Goal: Information Seeking & Learning: Learn about a topic

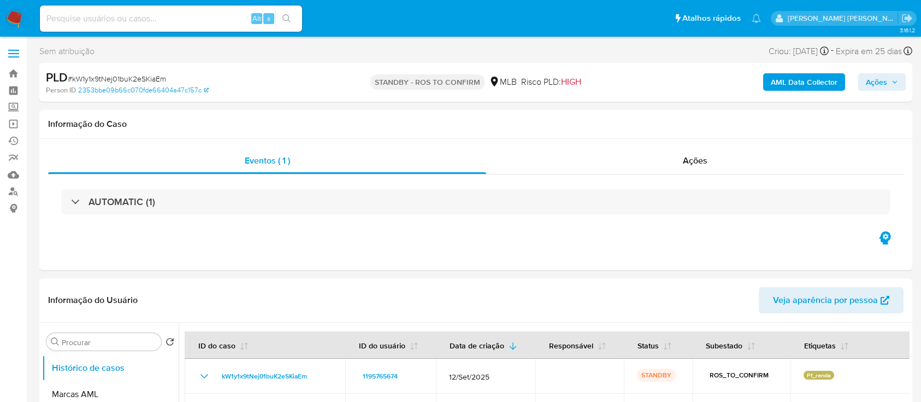
select select "10"
click at [649, 98] on div "PLD # kW1y1x9tNej01buK2eSKiaEm Person ID 2353bbe09b66c070fde66404a47c157c STAND…" at bounding box center [475, 82] width 873 height 39
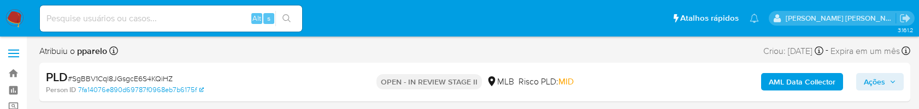
select select "10"
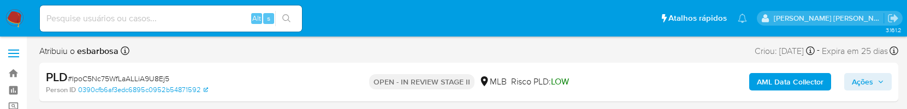
select select "10"
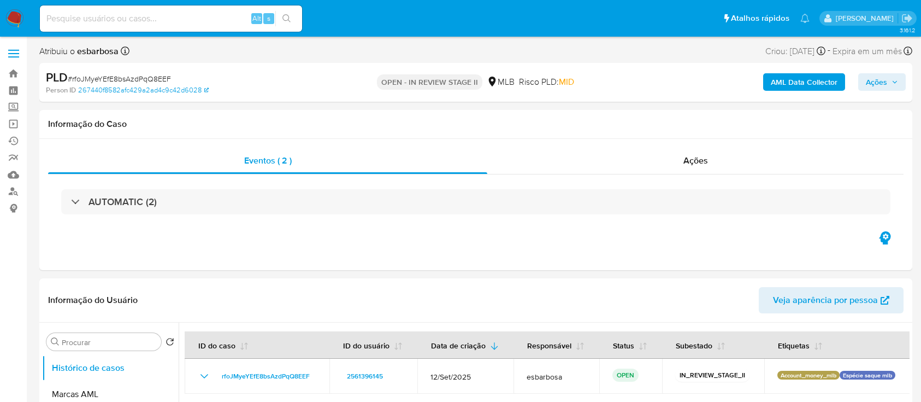
select select "10"
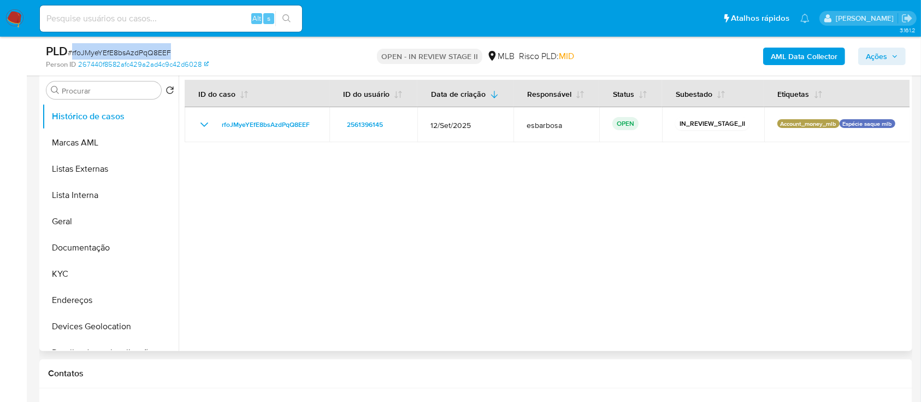
scroll to position [219, 0]
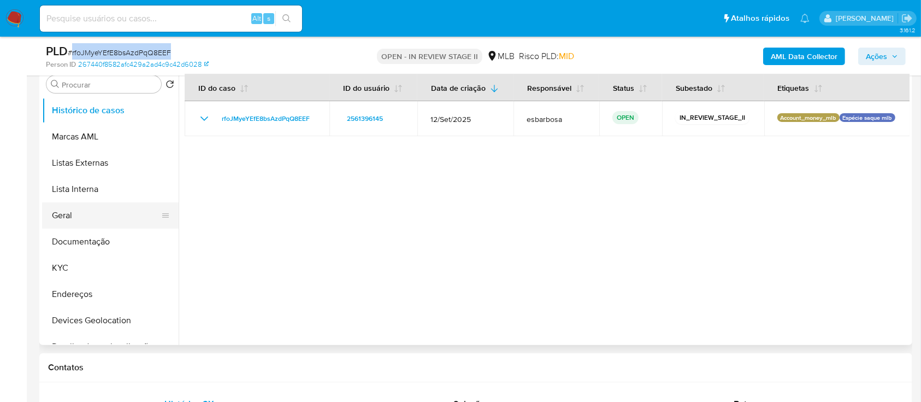
click at [78, 219] on button "Geral" at bounding box center [106, 215] width 128 height 26
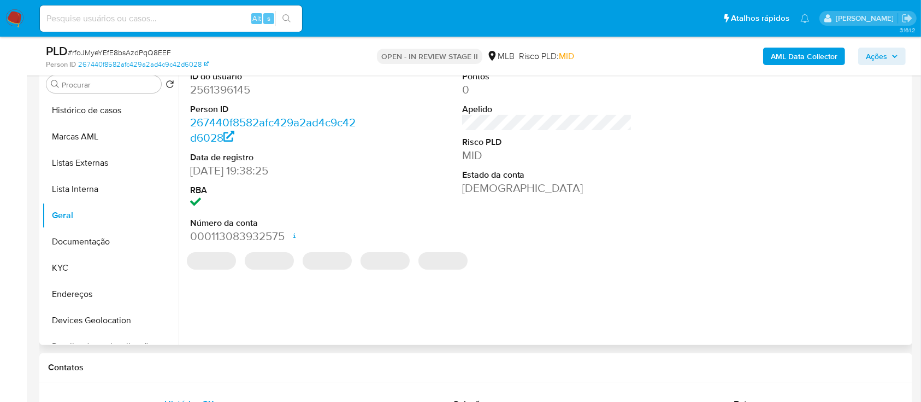
click at [243, 92] on dd "2561396145" at bounding box center [275, 89] width 170 height 15
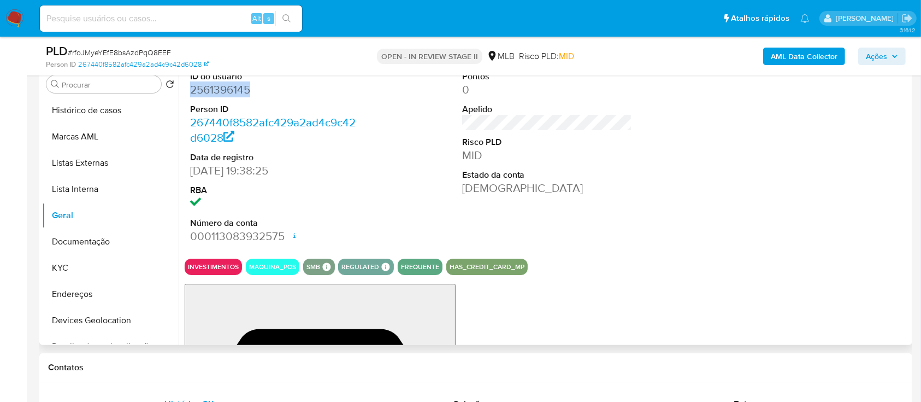
copy dd "2561396145"
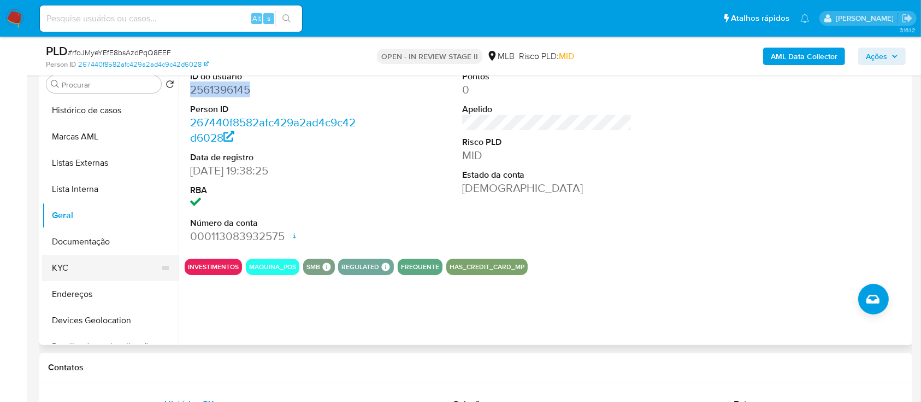
click at [61, 271] on button "KYC" at bounding box center [106, 268] width 128 height 26
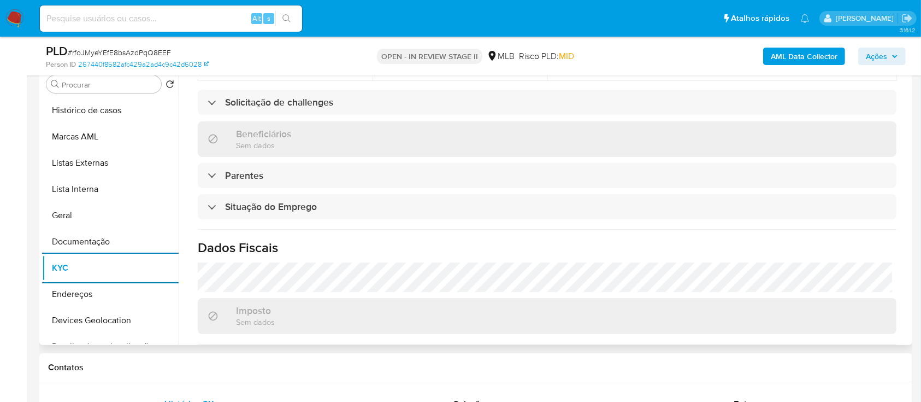
scroll to position [477, 0]
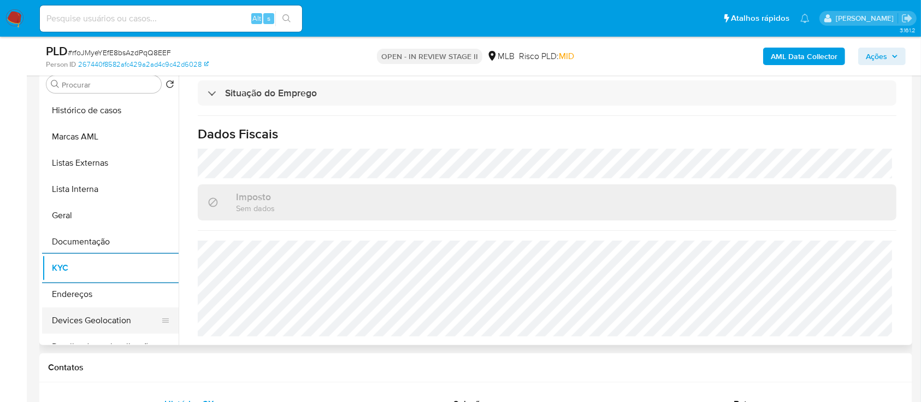
click at [103, 325] on button "Devices Geolocation" at bounding box center [106, 320] width 128 height 26
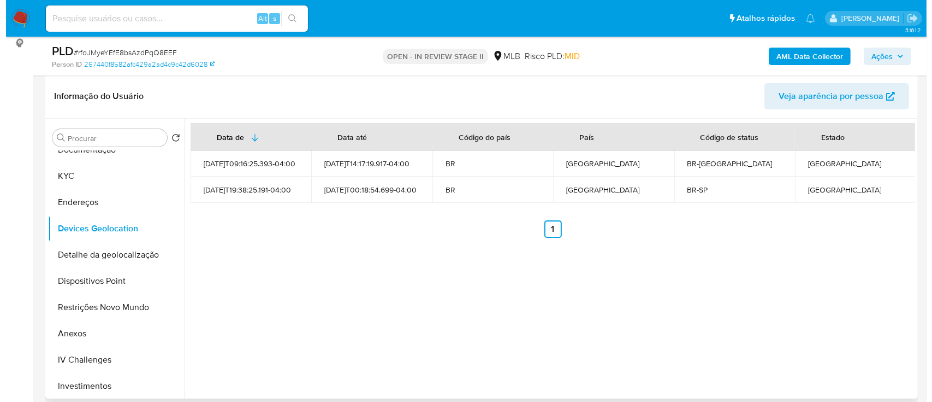
scroll to position [145, 0]
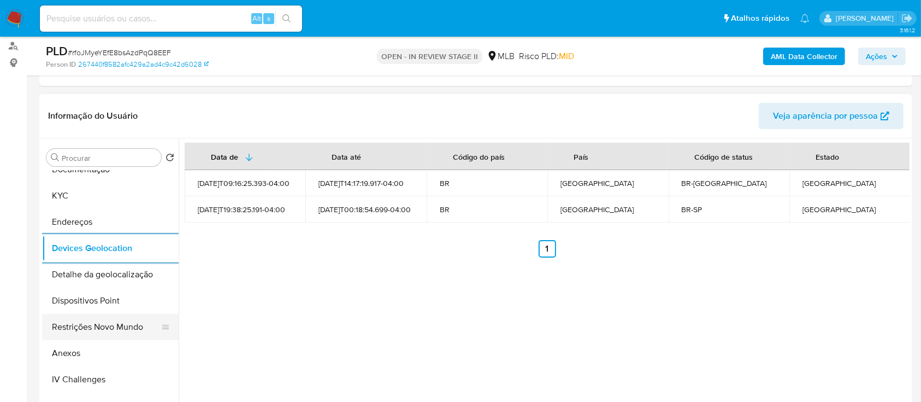
click at [105, 326] on button "Restrições Novo Mundo" at bounding box center [106, 327] width 128 height 26
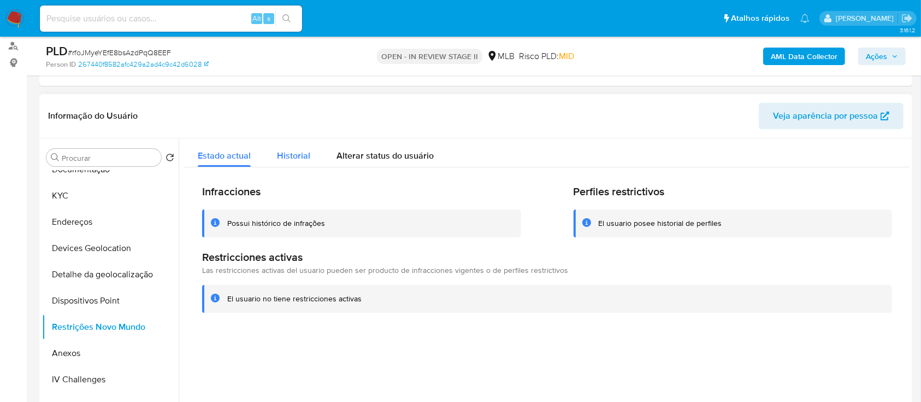
click at [287, 156] on span "Historial" at bounding box center [293, 155] width 33 height 13
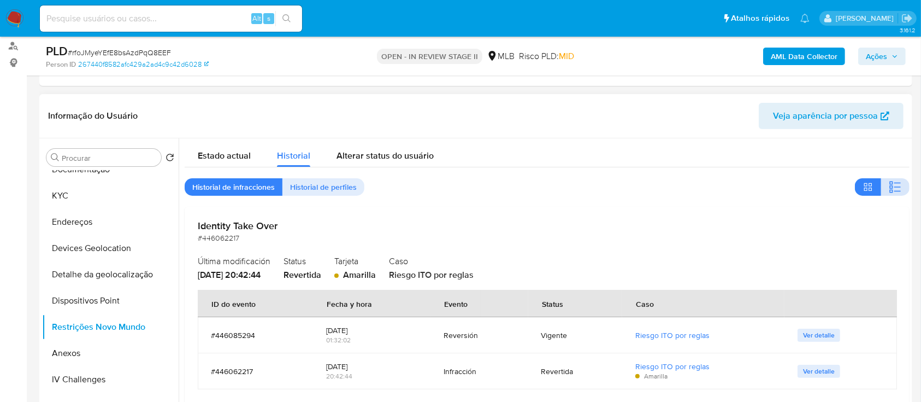
click at [896, 189] on icon "button" at bounding box center [895, 186] width 13 height 13
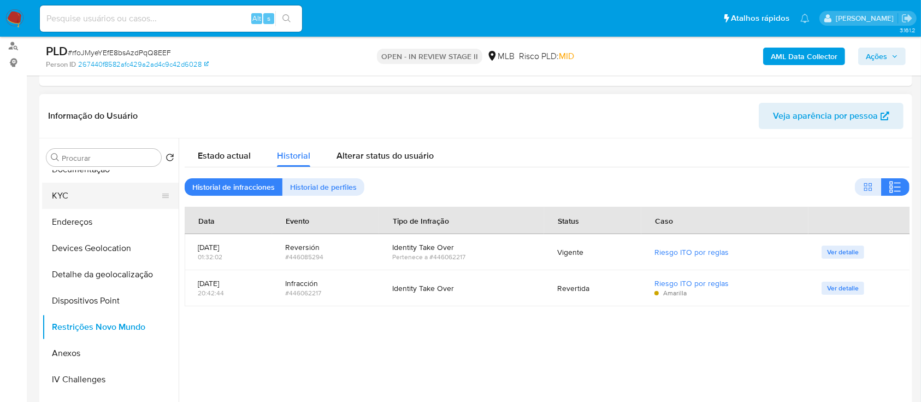
click at [65, 199] on button "KYC" at bounding box center [106, 195] width 128 height 26
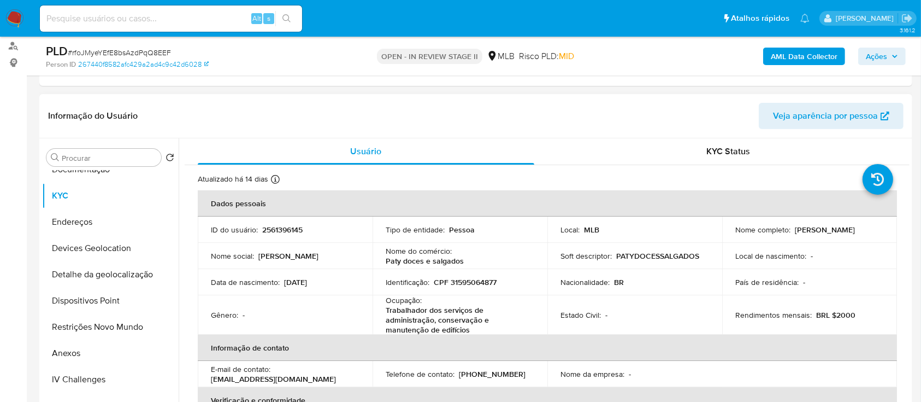
click at [462, 278] on p "CPF 31595064877" at bounding box center [465, 282] width 63 height 10
copy p "31595064877"
click at [786, 61] on b "AML Data Collector" at bounding box center [804, 56] width 67 height 17
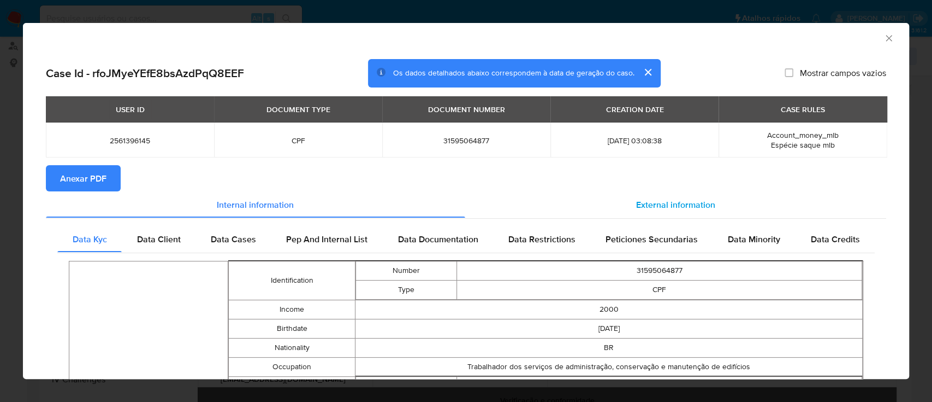
click at [652, 204] on span "External information" at bounding box center [675, 204] width 79 height 13
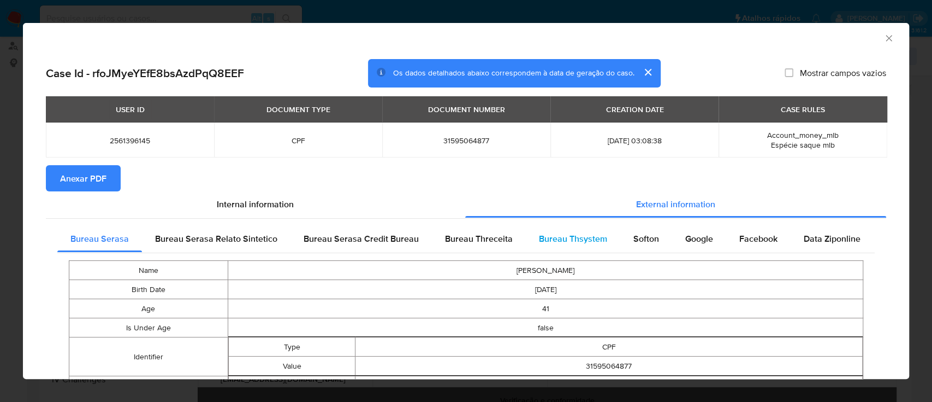
click at [569, 243] on span "Bureau Thsystem" at bounding box center [573, 238] width 68 height 13
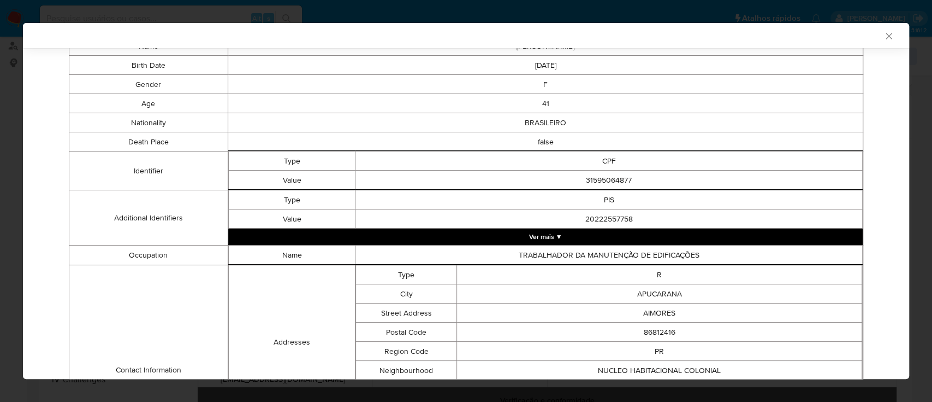
scroll to position [0, 0]
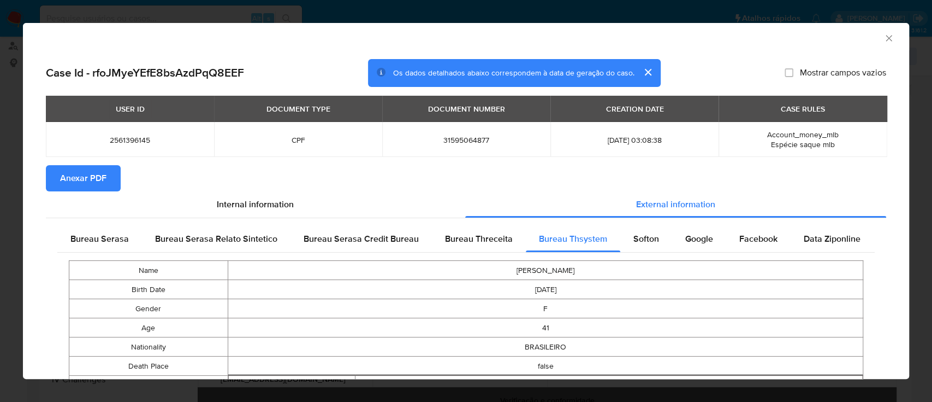
click at [69, 172] on span "Anexar PDF" at bounding box center [83, 178] width 46 height 24
click at [886, 37] on icon "Fechar a janela" at bounding box center [889, 38] width 6 height 6
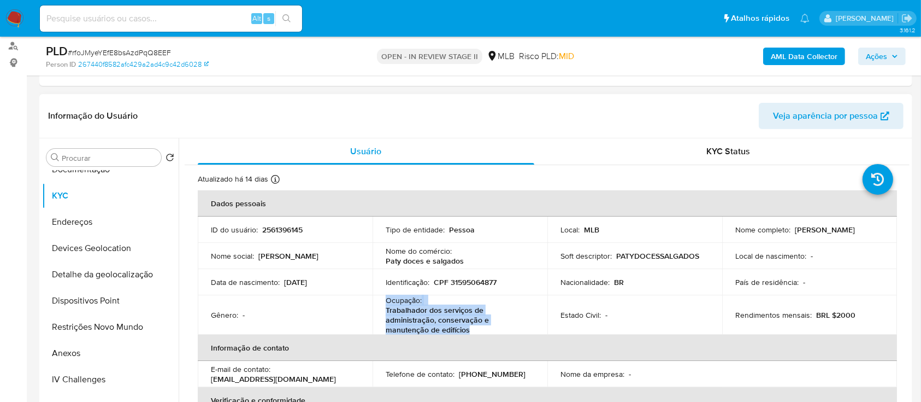
drag, startPoint x: 474, startPoint y: 333, endPoint x: 382, endPoint y: 301, distance: 96.8
click at [382, 301] on td "Ocupação : Trabalhador dos serviços de administração, conservação e manutenção …" at bounding box center [460, 314] width 175 height 39
copy div "Ocupação : Trabalhador dos serviços de administração, conservação e manutenção …"
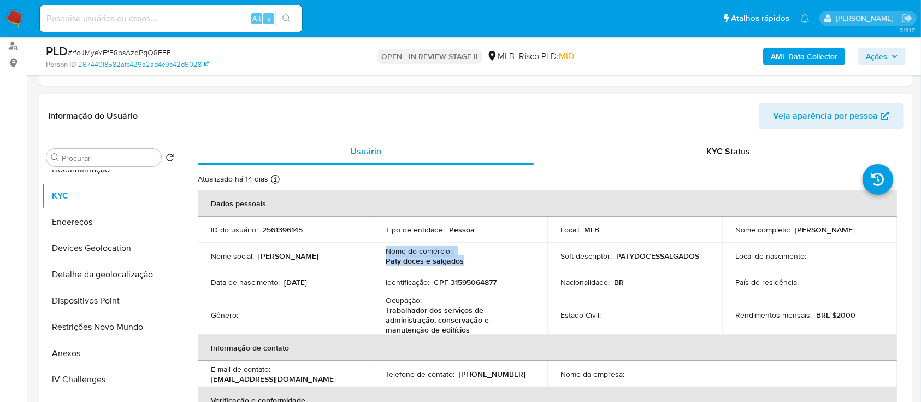
drag, startPoint x: 471, startPoint y: 259, endPoint x: 385, endPoint y: 252, distance: 86.6
click at [386, 252] on div "Nome do comércio : Paty doces e salgados" at bounding box center [460, 256] width 149 height 20
copy div "Nome do comércio : Paty doces e salgados"
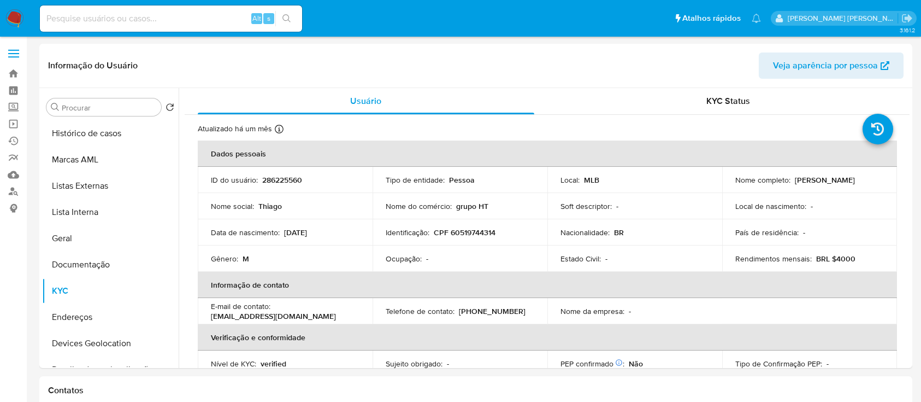
select select "10"
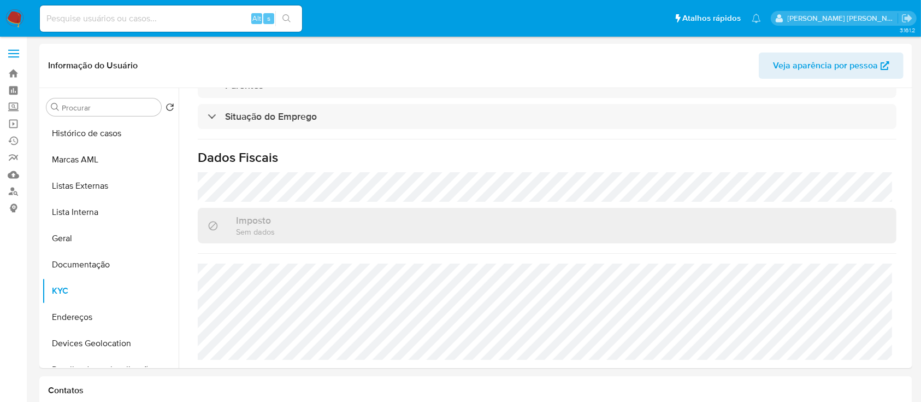
drag, startPoint x: 175, startPoint y: 25, endPoint x: 181, endPoint y: 18, distance: 9.3
click at [176, 24] on div "Alt s" at bounding box center [171, 18] width 262 height 26
paste input "2575580664"
type input "2575580664"
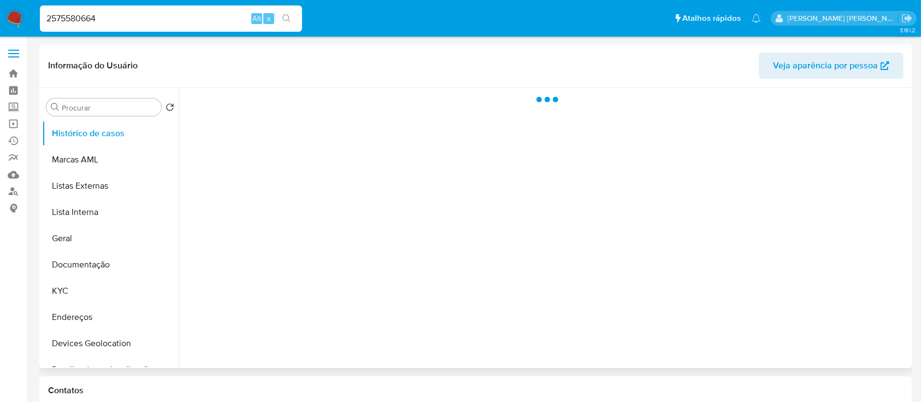
select select "10"
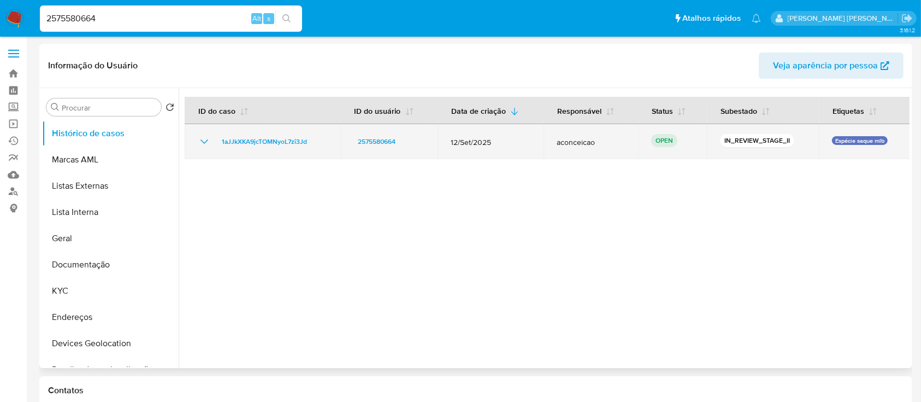
click at [205, 138] on icon "Mostrar/Ocultar" at bounding box center [204, 141] width 13 height 13
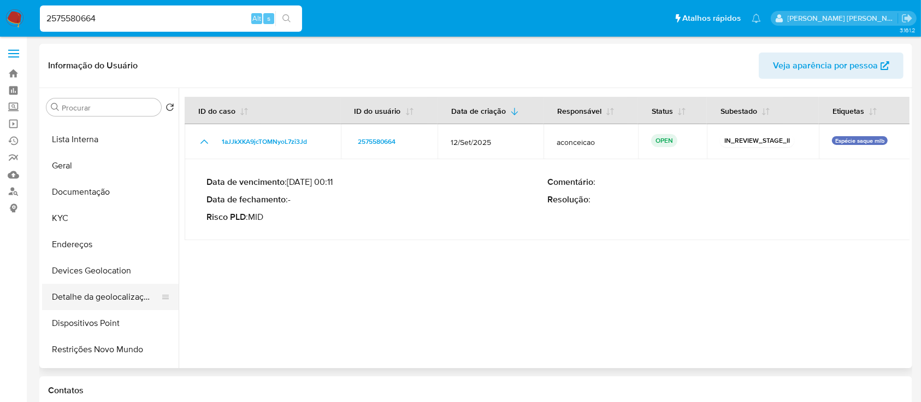
scroll to position [219, 0]
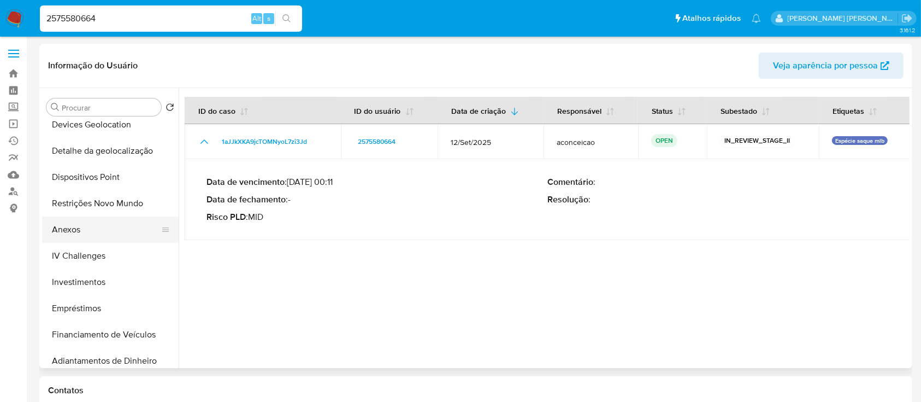
click at [84, 227] on button "Anexos" at bounding box center [106, 229] width 128 height 26
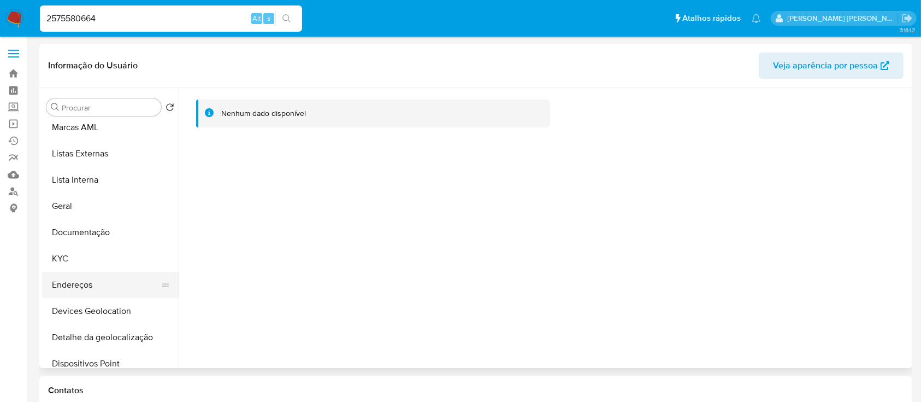
scroll to position [0, 0]
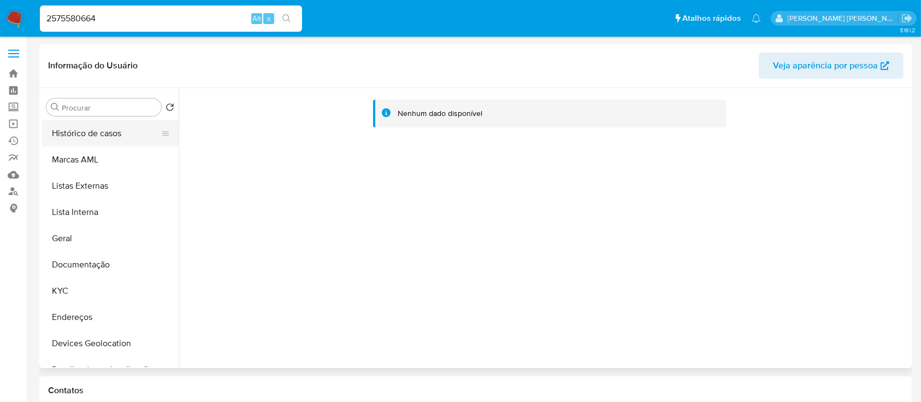
click at [107, 128] on button "Histórico de casos" at bounding box center [106, 133] width 128 height 26
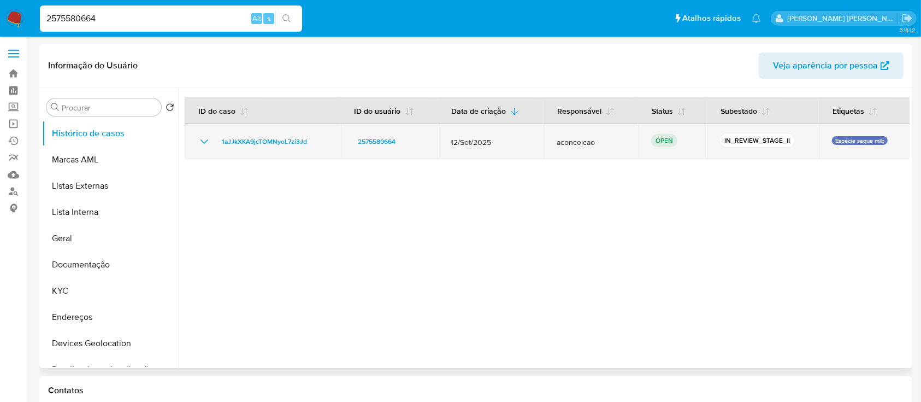
click at [202, 140] on icon "Mostrar/Ocultar" at bounding box center [204, 141] width 13 height 13
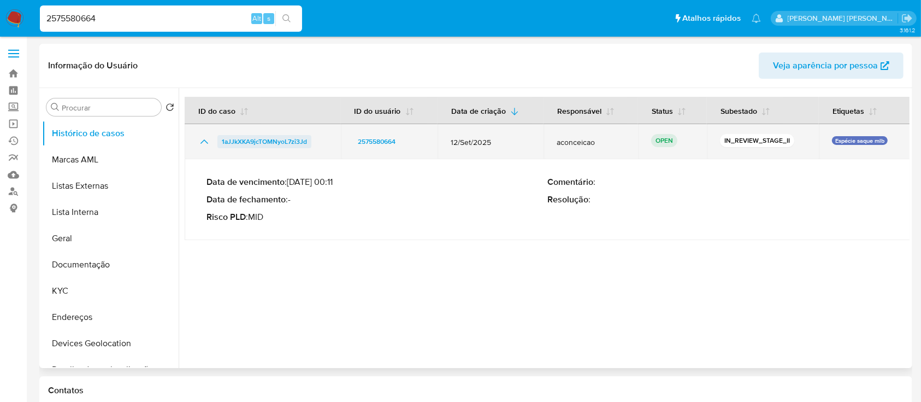
click at [249, 141] on span "1aJJkXKA9jcTOMNyoL7zi3Jd" at bounding box center [264, 141] width 85 height 13
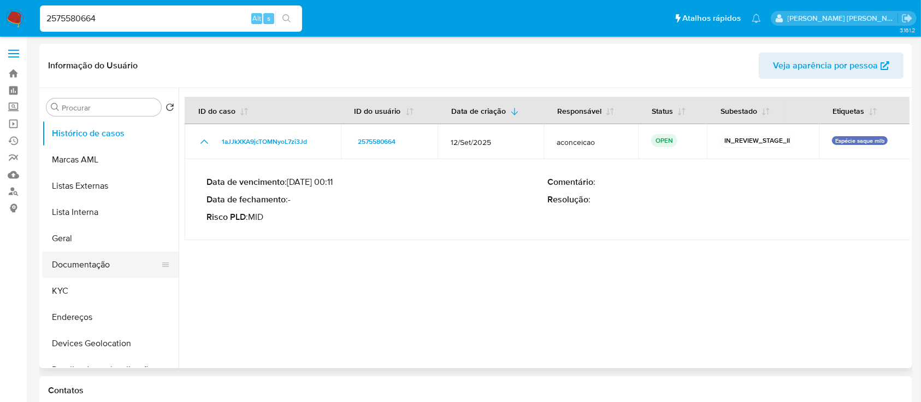
click at [104, 267] on button "Documentação" at bounding box center [106, 264] width 128 height 26
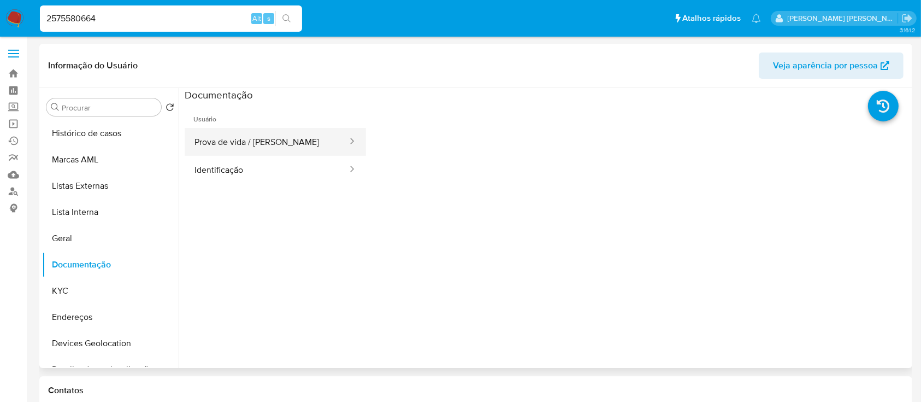
click at [252, 145] on button "Prova de vida / Selfie" at bounding box center [267, 142] width 164 height 28
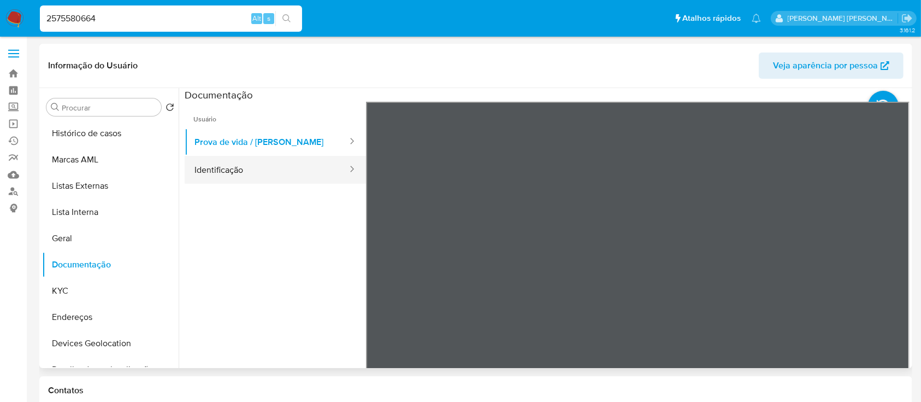
click at [232, 161] on button "Identificação" at bounding box center [267, 170] width 164 height 28
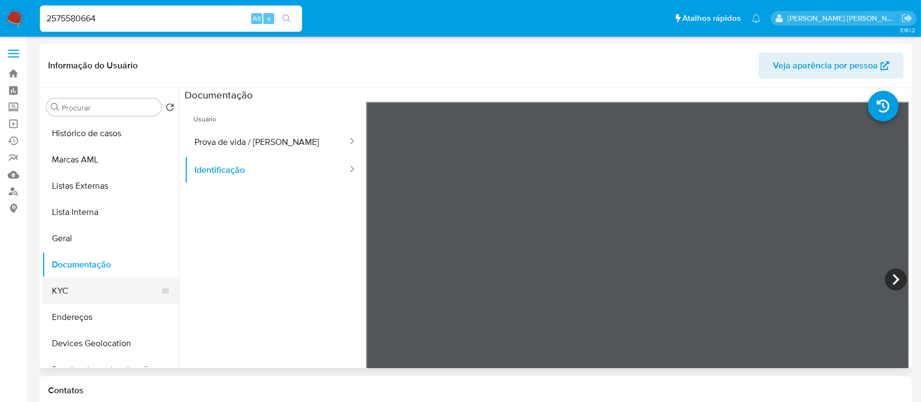
click at [101, 292] on button "KYC" at bounding box center [106, 291] width 128 height 26
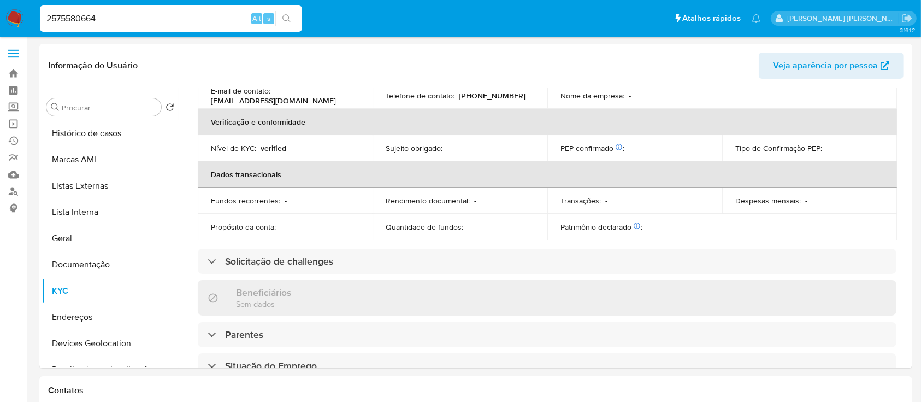
scroll to position [464, 0]
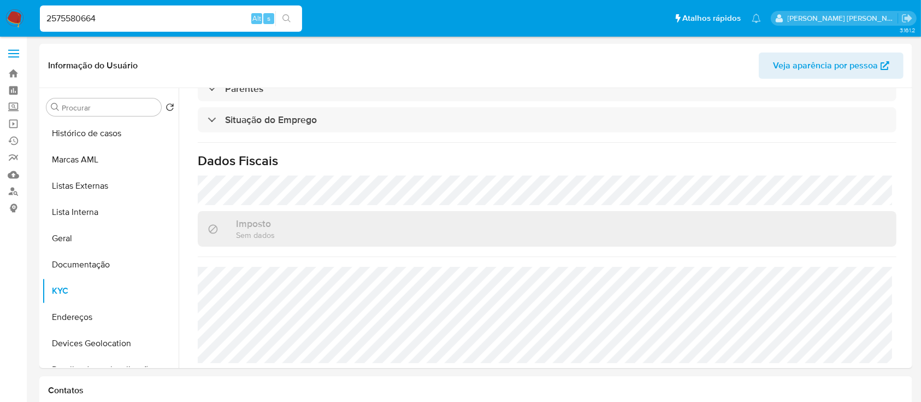
click at [160, 17] on input "2575580664" at bounding box center [171, 18] width 262 height 14
paste input "354381530"
type input "2354381530"
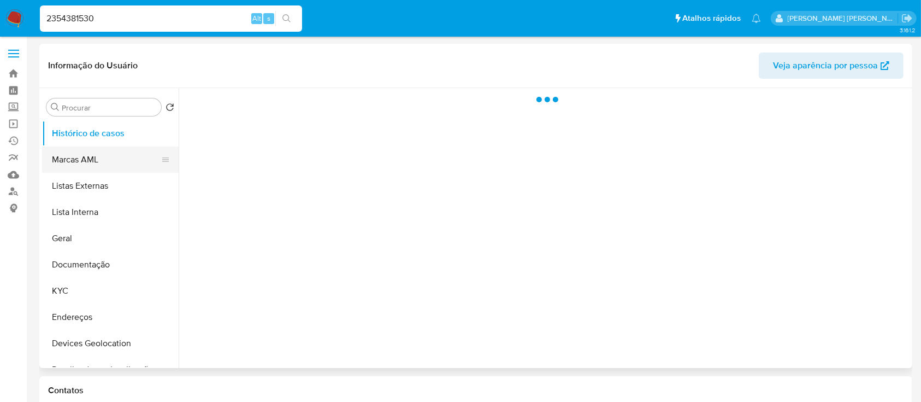
select select "10"
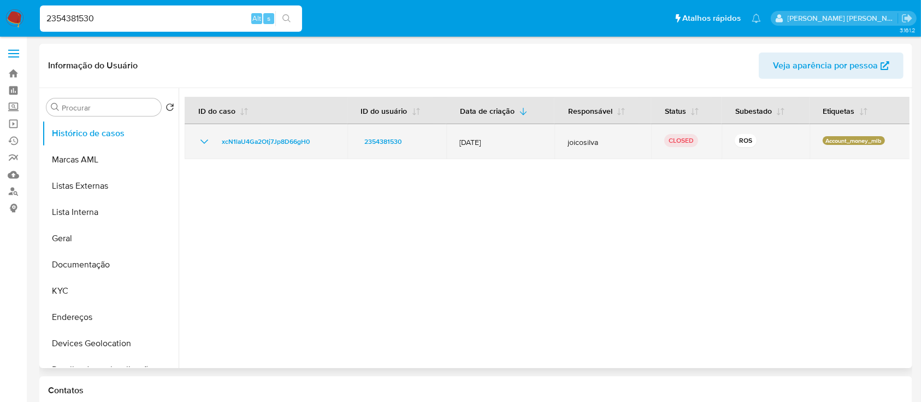
click at [208, 143] on icon "Mostrar/Ocultar" at bounding box center [204, 141] width 13 height 13
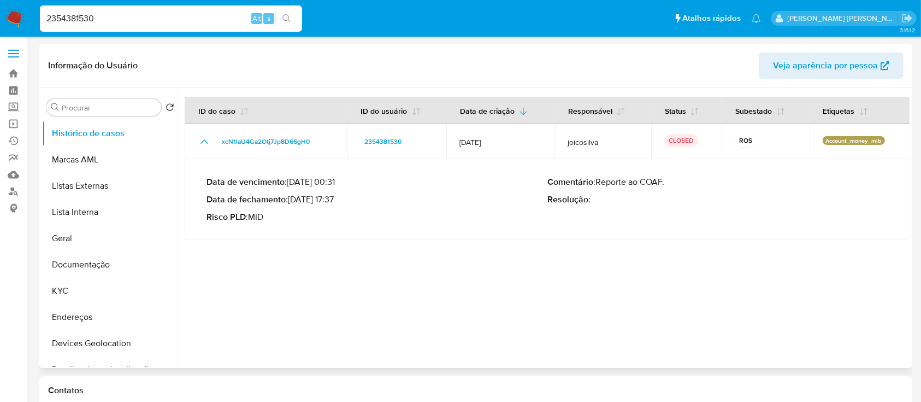
drag, startPoint x: 337, startPoint y: 202, endPoint x: 293, endPoint y: 200, distance: 43.7
click at [293, 200] on p "Data de fechamento : 03/07/2025 17:37" at bounding box center [376, 199] width 341 height 11
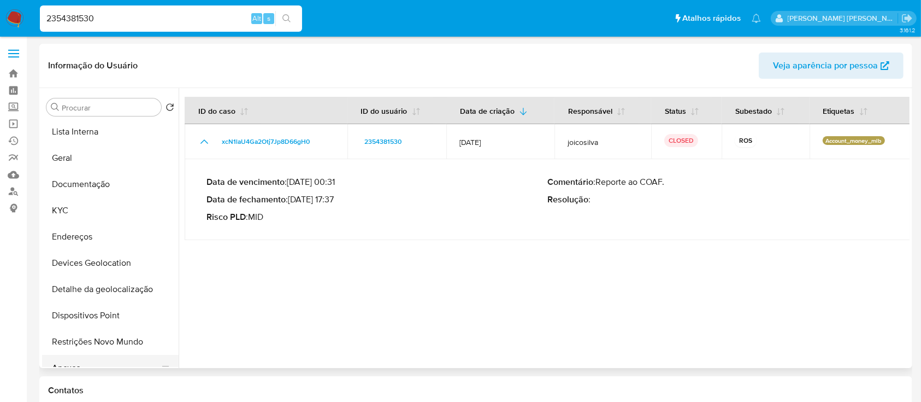
scroll to position [145, 0]
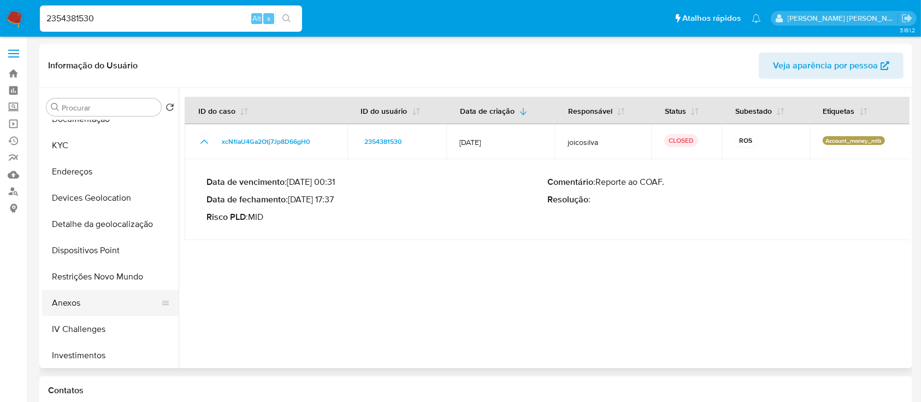
click at [83, 298] on button "Anexos" at bounding box center [106, 303] width 128 height 26
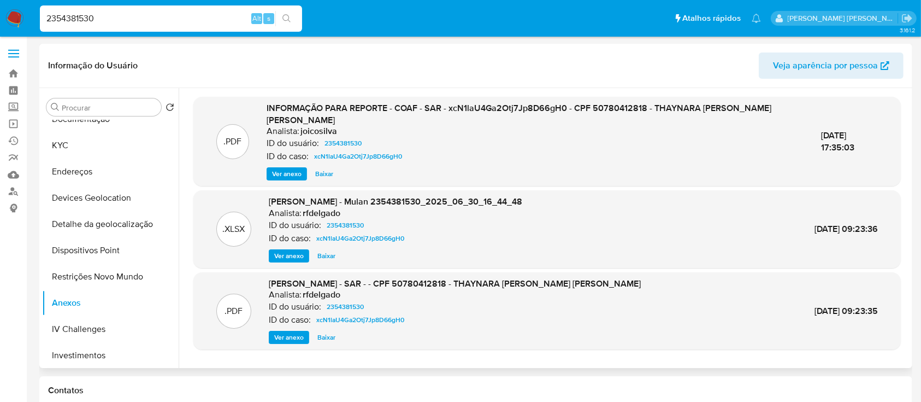
click at [287, 170] on span "Ver anexo" at bounding box center [286, 173] width 29 height 11
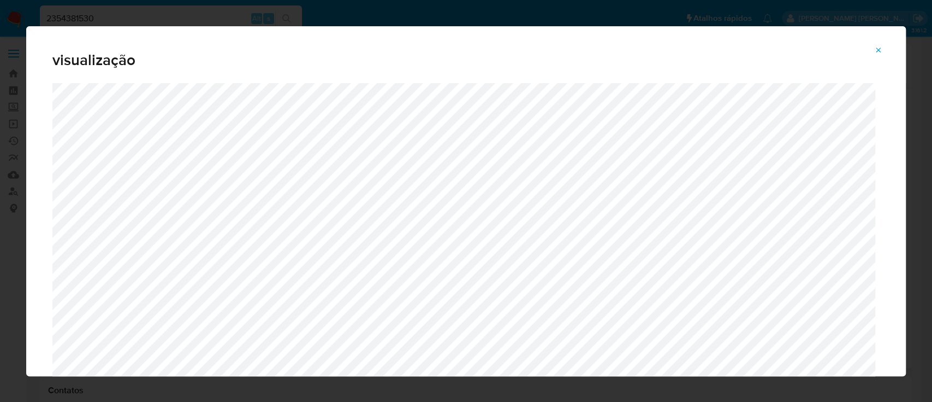
click at [878, 49] on icon "Attachment preview" at bounding box center [879, 50] width 9 height 9
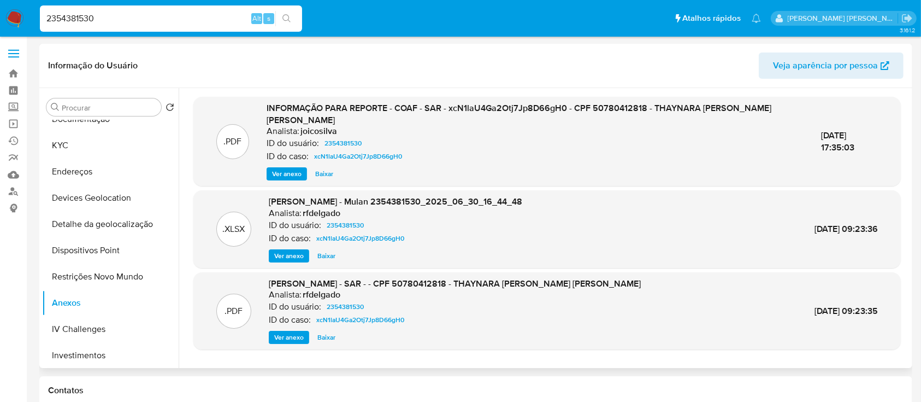
click at [201, 15] on input "2354381530" at bounding box center [171, 18] width 262 height 14
paste input "1733413543"
type input "1733413543"
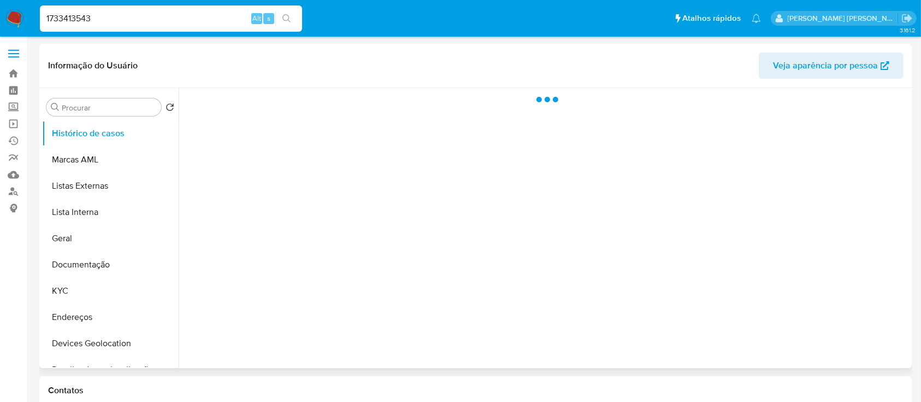
select select "10"
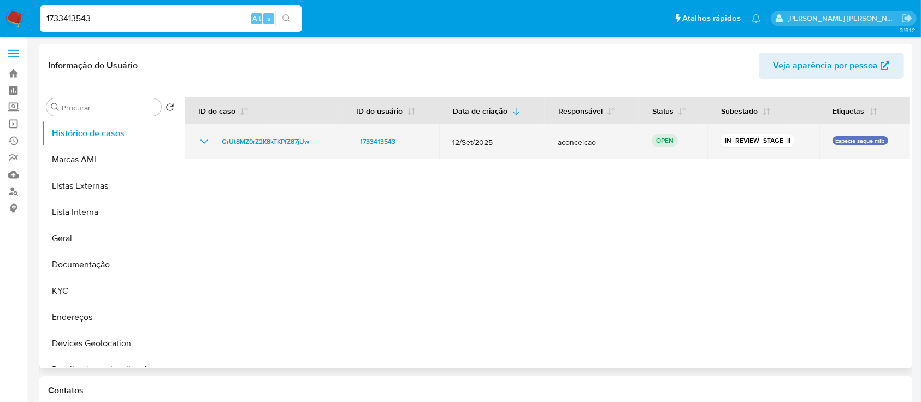
click at [205, 142] on icon "Mostrar/Ocultar" at bounding box center [204, 141] width 13 height 13
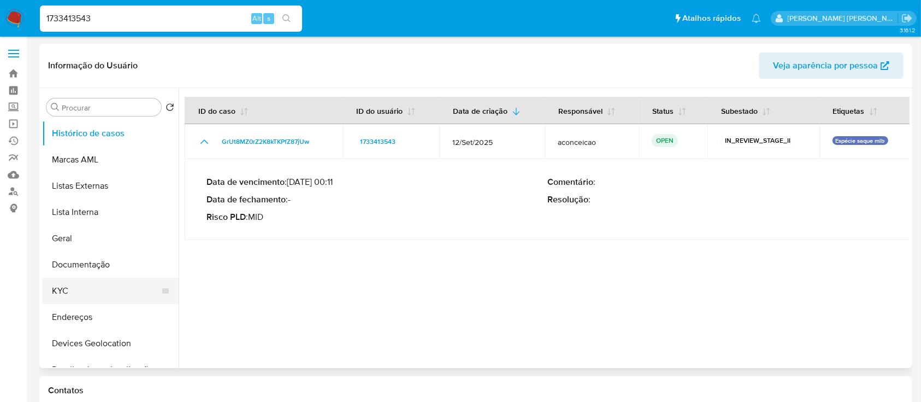
click at [78, 288] on button "KYC" at bounding box center [106, 291] width 128 height 26
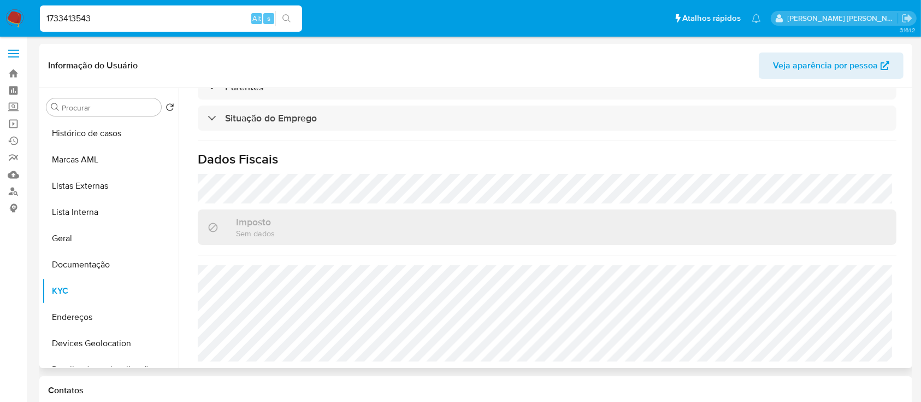
scroll to position [464, 0]
click at [86, 265] on button "Documentação" at bounding box center [106, 264] width 128 height 26
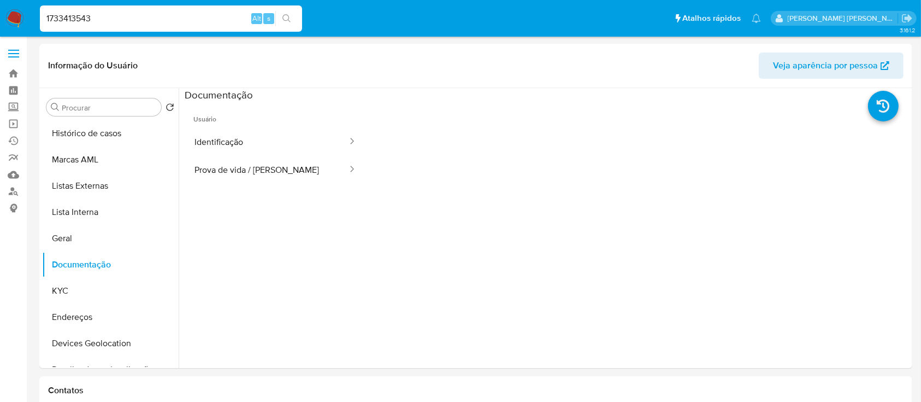
click at [251, 149] on button "Identificação" at bounding box center [267, 142] width 164 height 28
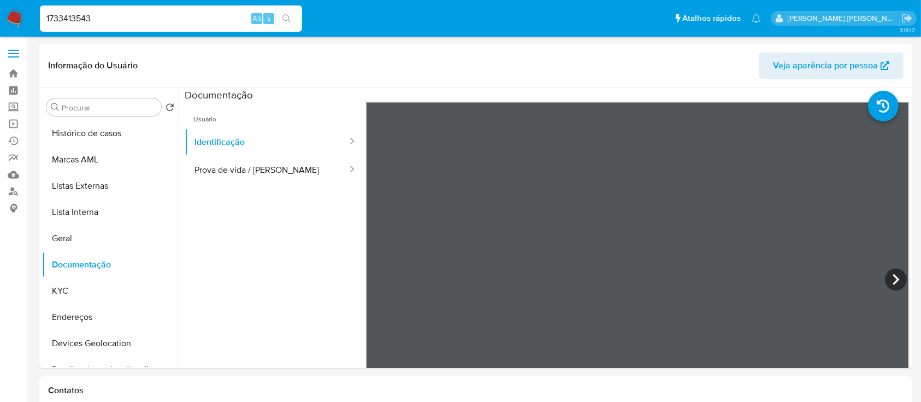
click at [167, 21] on input "1733413543" at bounding box center [171, 18] width 262 height 14
paste input "59486089"
type input "159486089"
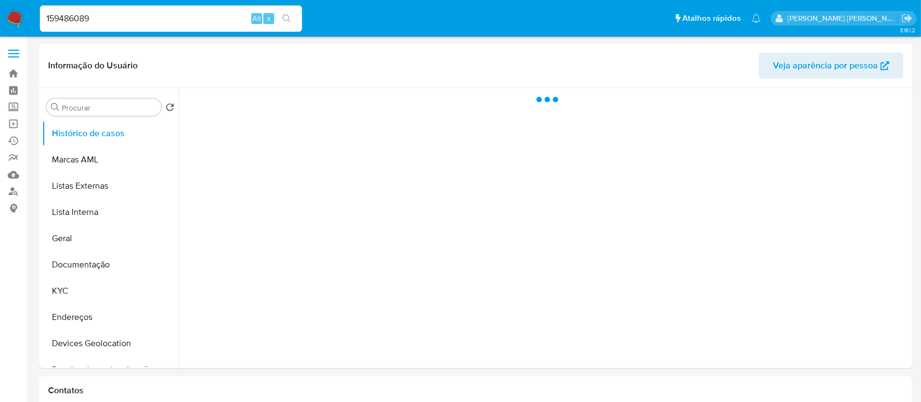
select select "10"
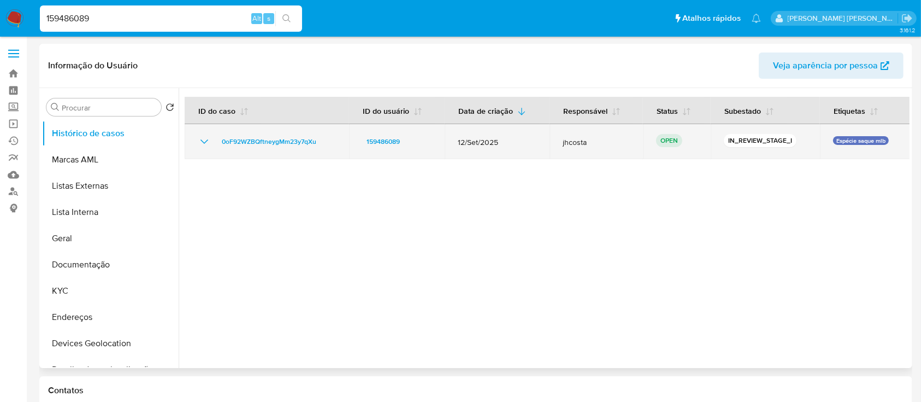
click at [201, 143] on icon "Mostrar/Ocultar" at bounding box center [204, 141] width 13 height 13
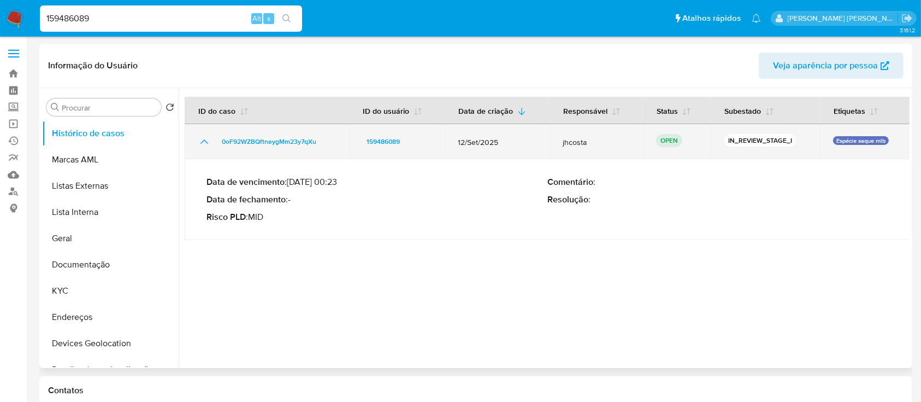
drag, startPoint x: 427, startPoint y: 190, endPoint x: 587, endPoint y: 149, distance: 165.6
click at [544, 173] on div "Data de vencimento : 27/10/2025 00:23 Data de fechamento : - Risco PLD : MID Co…" at bounding box center [547, 199] width 682 height 63
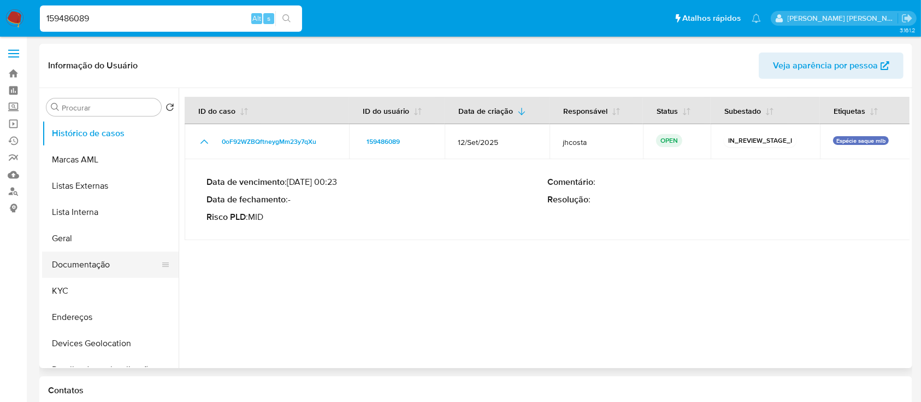
click at [91, 264] on button "Documentação" at bounding box center [106, 264] width 128 height 26
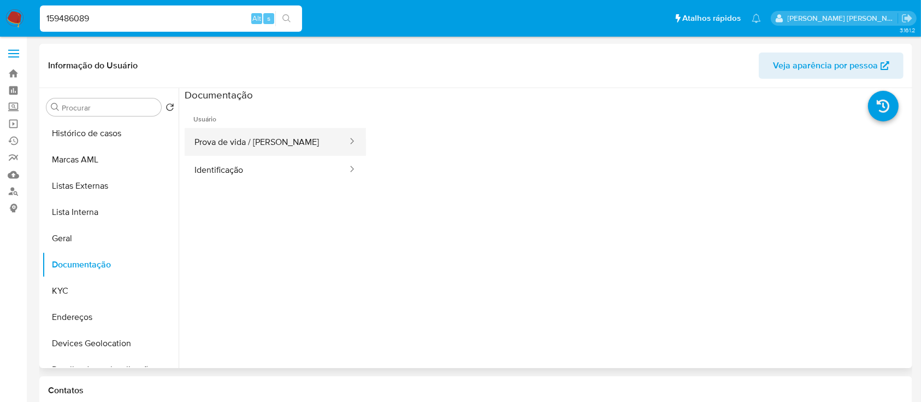
click at [246, 141] on button "Prova de vida / Selfie" at bounding box center [267, 142] width 164 height 28
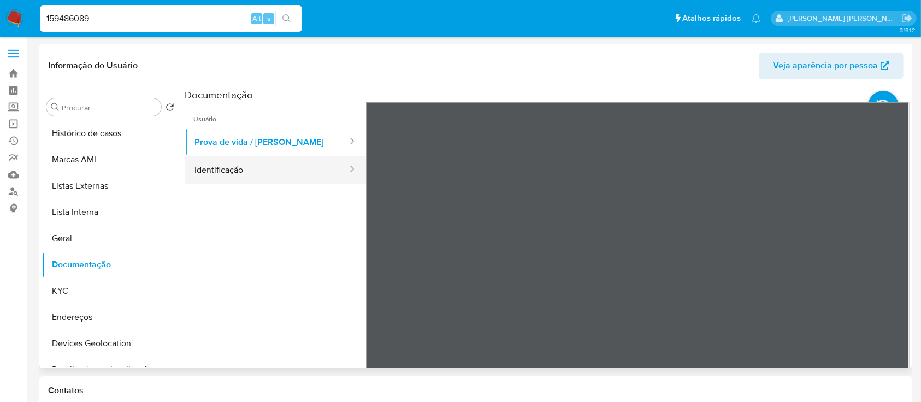
click at [249, 176] on button "Identificação" at bounding box center [267, 170] width 164 height 28
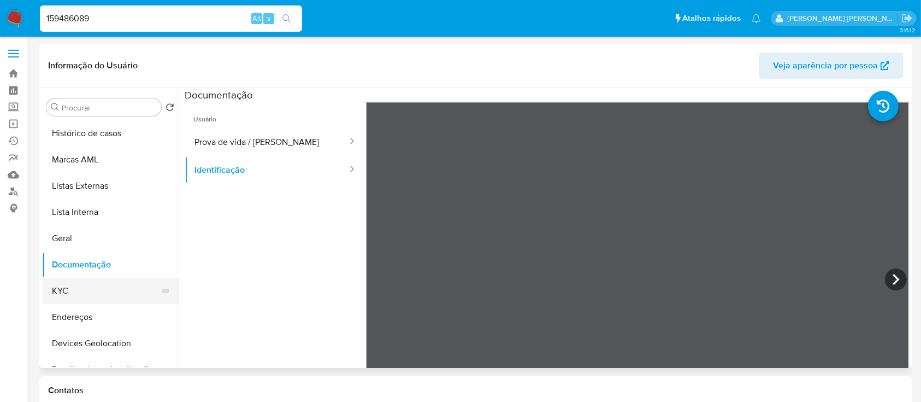
click at [93, 282] on button "KYC" at bounding box center [106, 291] width 128 height 26
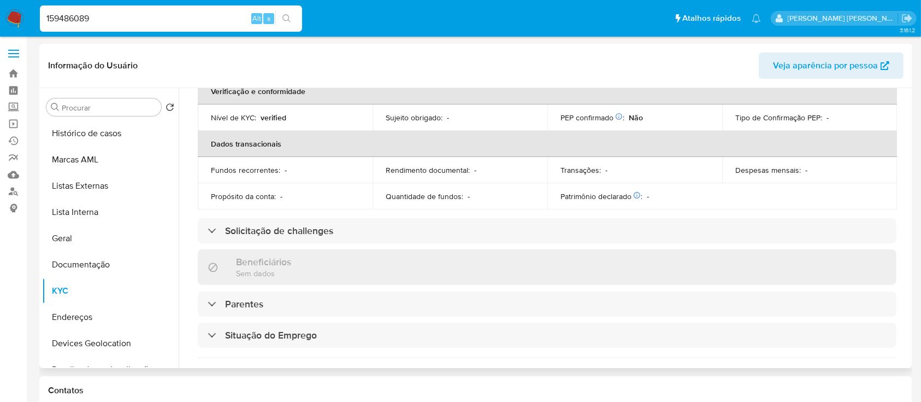
scroll to position [104, 0]
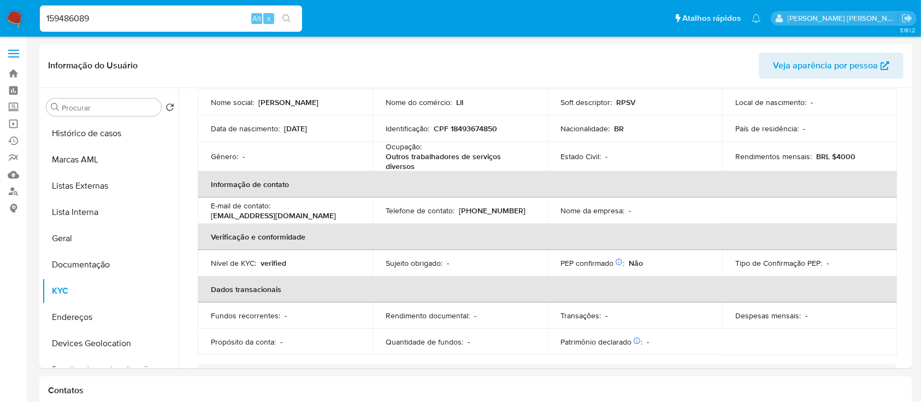
click at [139, 20] on input "159486089" at bounding box center [171, 18] width 262 height 14
paste input "2655557234"
type input "2655557234"
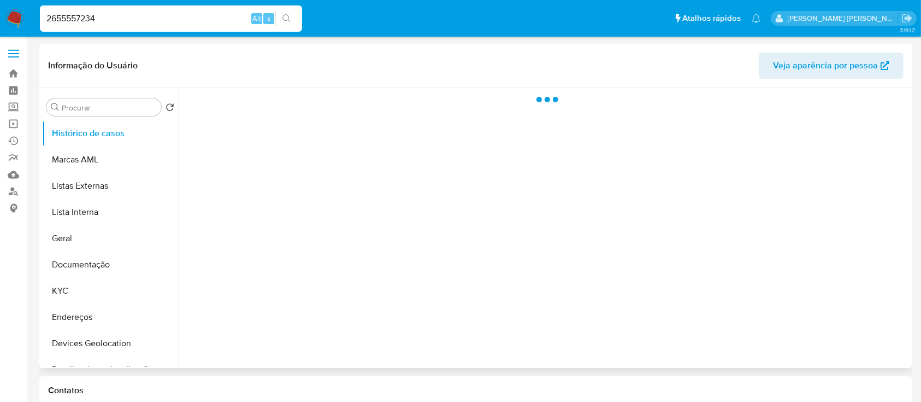
select select "10"
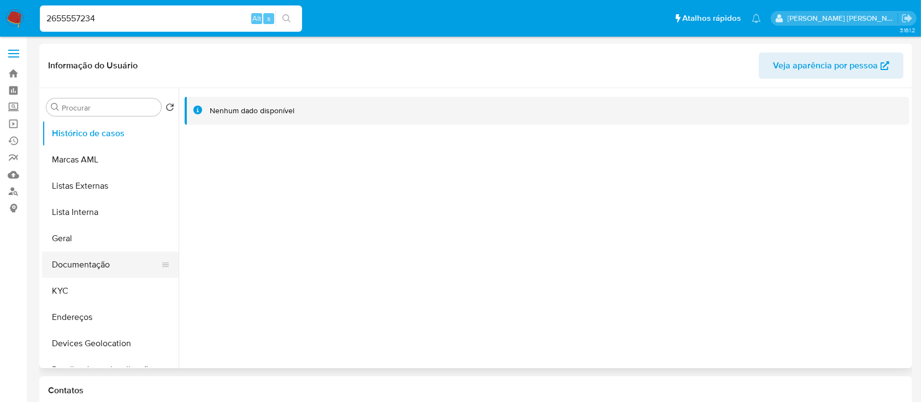
click at [83, 256] on button "Documentação" at bounding box center [106, 264] width 128 height 26
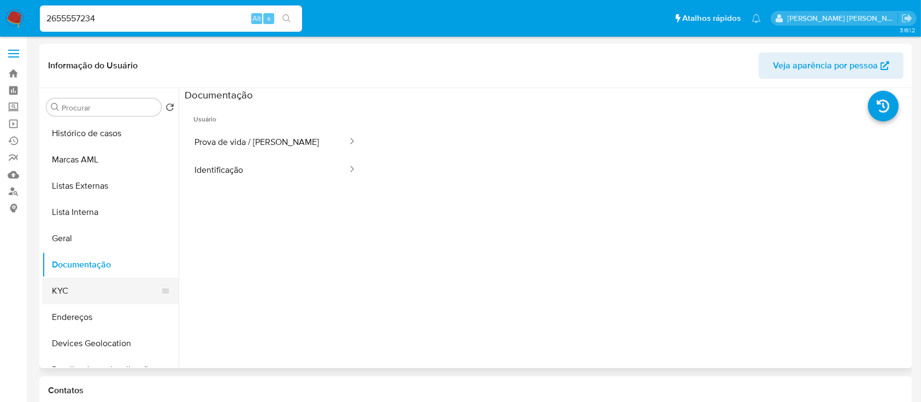
click at [73, 284] on button "KYC" at bounding box center [106, 291] width 128 height 26
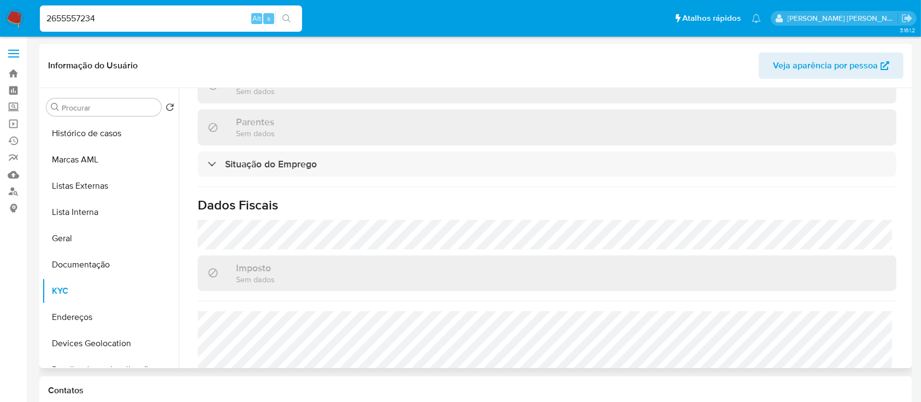
scroll to position [486, 0]
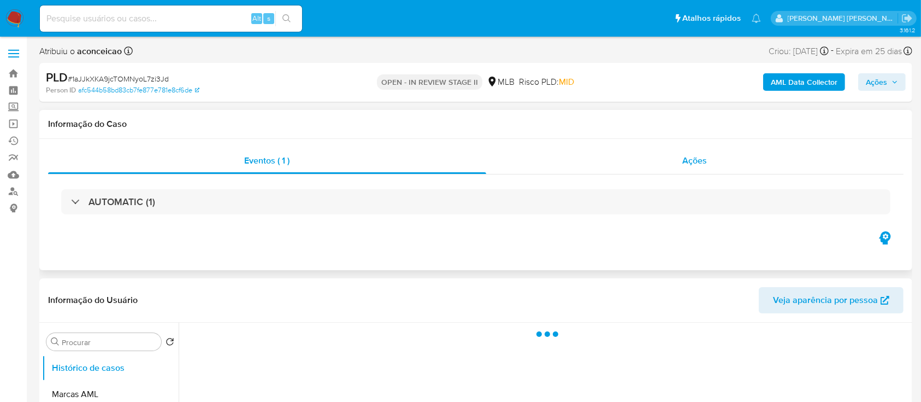
click at [542, 164] on div "Ações" at bounding box center [694, 160] width 417 height 26
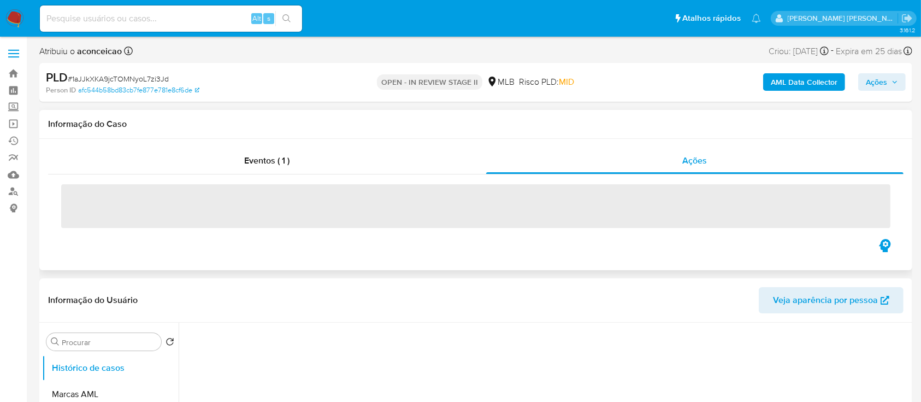
select select "10"
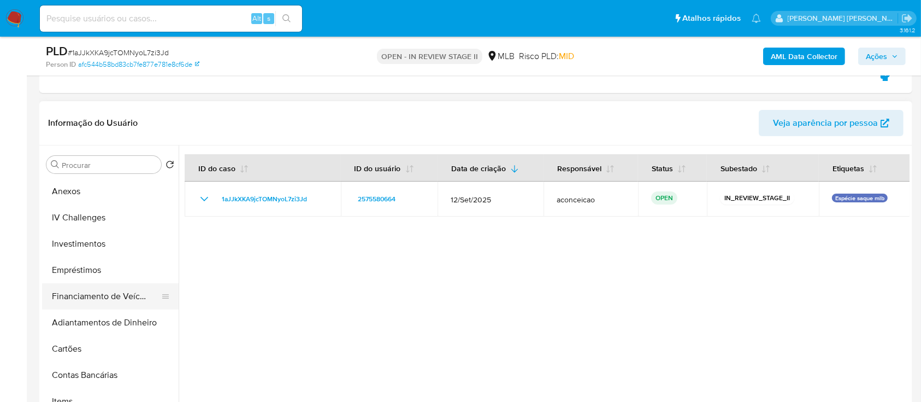
scroll to position [291, 0]
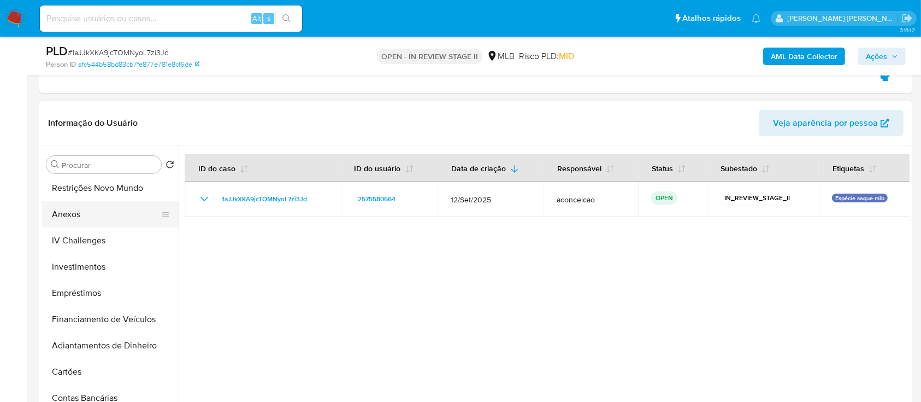
click at [81, 216] on button "Anexos" at bounding box center [106, 214] width 128 height 26
